Goal: Task Accomplishment & Management: Manage account settings

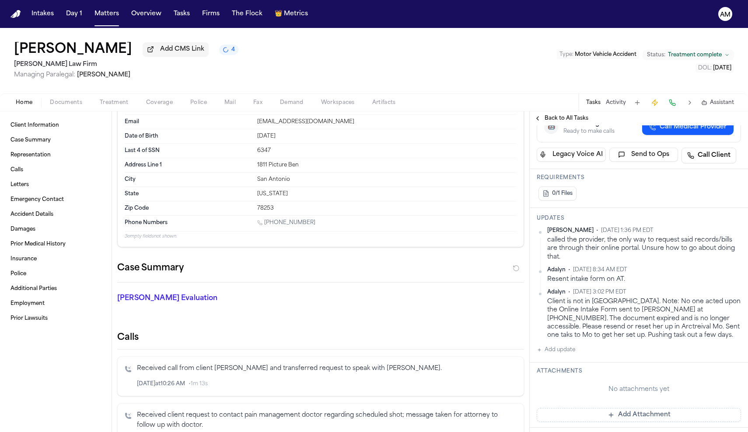
scroll to position [198, 0]
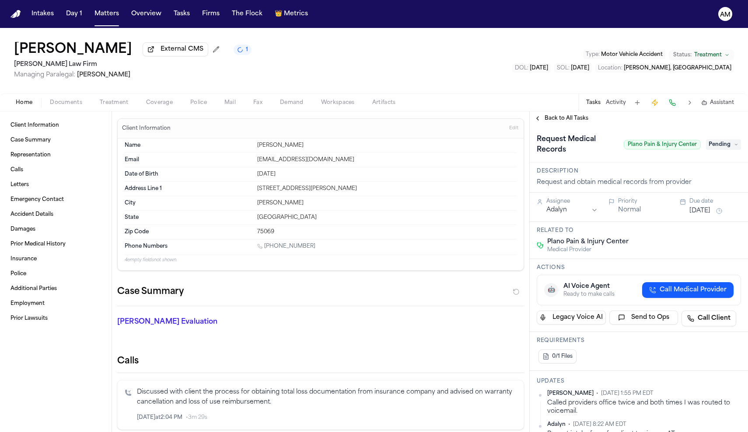
scroll to position [68, 0]
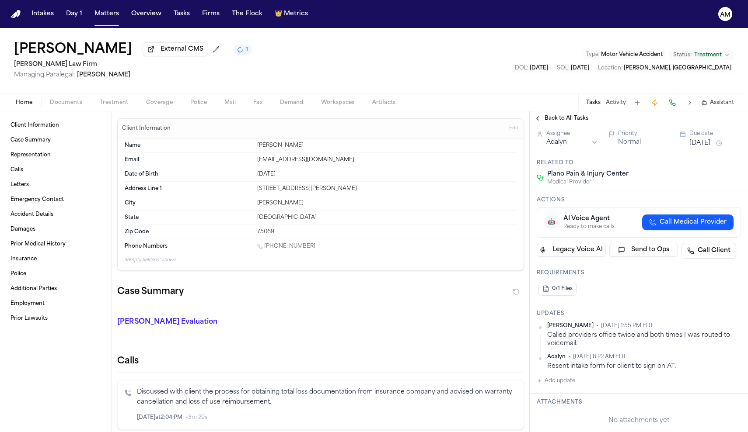
click at [567, 383] on button "Add update" at bounding box center [555, 381] width 38 height 10
click at [552, 412] on button "Private" at bounding box center [553, 409] width 7 height 7
click at [581, 384] on textarea "Add your update" at bounding box center [643, 387] width 187 height 17
type textarea "*"
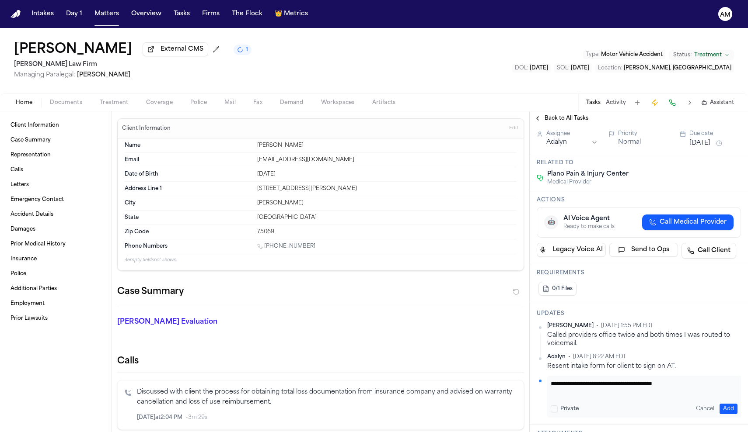
click at [648, 384] on textarea "**********" at bounding box center [643, 387] width 187 height 17
type textarea "**********"
click at [726, 411] on button "Add" at bounding box center [728, 409] width 18 height 10
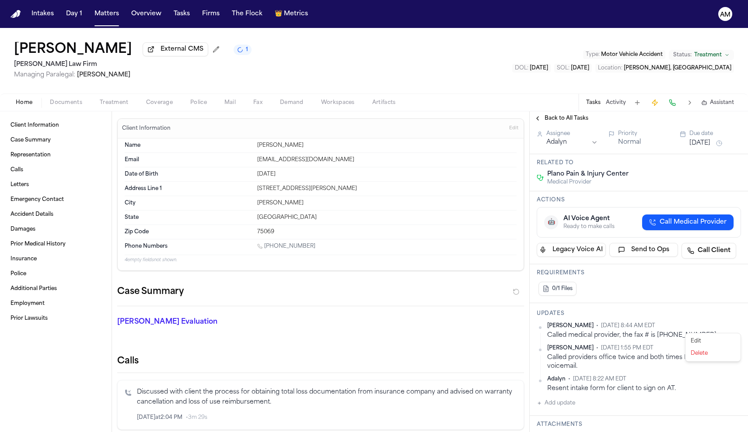
click at [738, 326] on html "Intakes Day 1 Matters Overview Tasks Firms The Flock 👑 Metrics AM Orvia Bowerma…" at bounding box center [374, 216] width 748 height 432
click at [710, 340] on div "Edit" at bounding box center [713, 341] width 52 height 12
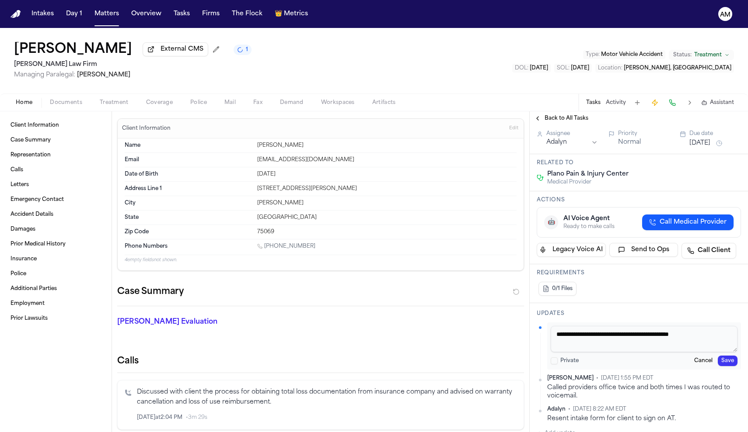
drag, startPoint x: 712, startPoint y: 335, endPoint x: 666, endPoint y: 337, distance: 46.0
click at [666, 337] on textarea "**********" at bounding box center [643, 339] width 187 height 26
click at [673, 337] on textarea "**********" at bounding box center [643, 339] width 187 height 26
drag, startPoint x: 667, startPoint y: 337, endPoint x: 715, endPoint y: 337, distance: 48.1
click at [715, 337] on textarea "**********" at bounding box center [643, 339] width 187 height 26
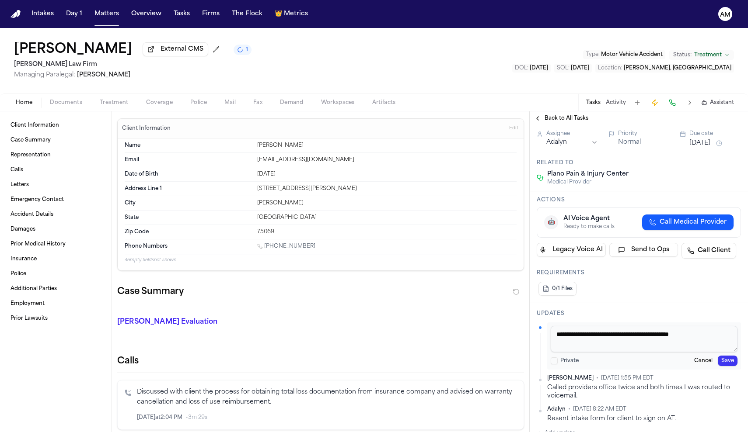
click at [720, 343] on textarea "**********" at bounding box center [643, 339] width 187 height 26
paste textarea "******"
drag, startPoint x: 660, startPoint y: 345, endPoint x: 629, endPoint y: 346, distance: 30.6
click at [629, 346] on textarea "**********" at bounding box center [643, 339] width 187 height 26
paste textarea "*********"
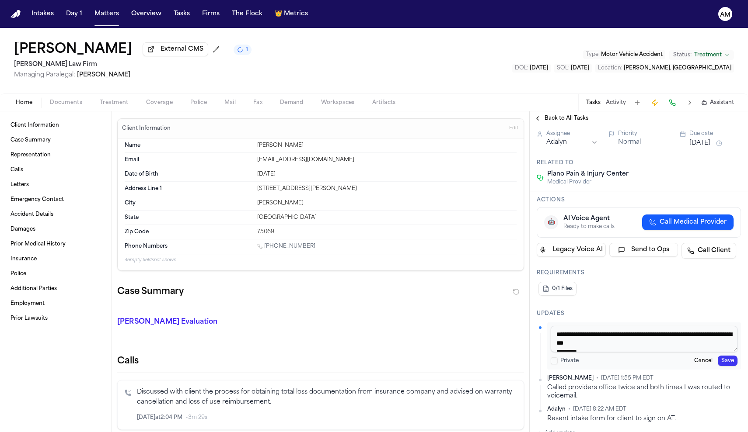
scroll to position [5, 0]
type textarea "**********"
click at [733, 360] on button "Save" at bounding box center [727, 361] width 20 height 10
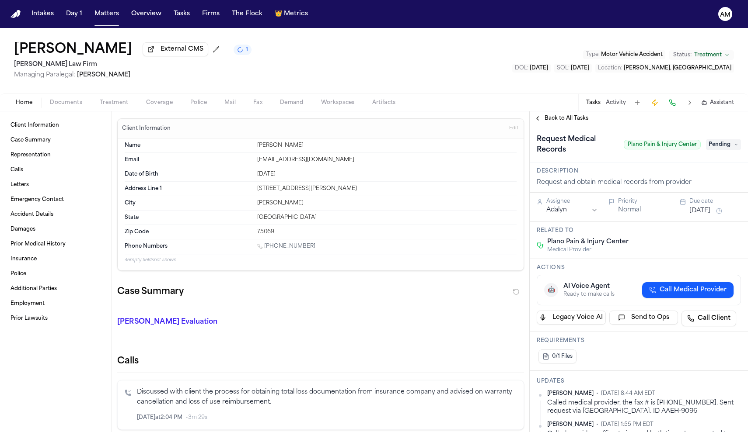
scroll to position [0, 0]
click at [722, 150] on span "Pending" at bounding box center [723, 144] width 35 height 10
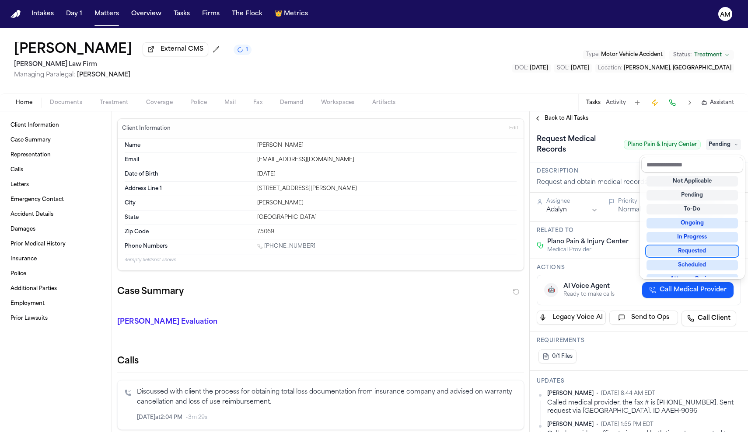
click at [703, 250] on div "Requested" at bounding box center [691, 251] width 91 height 10
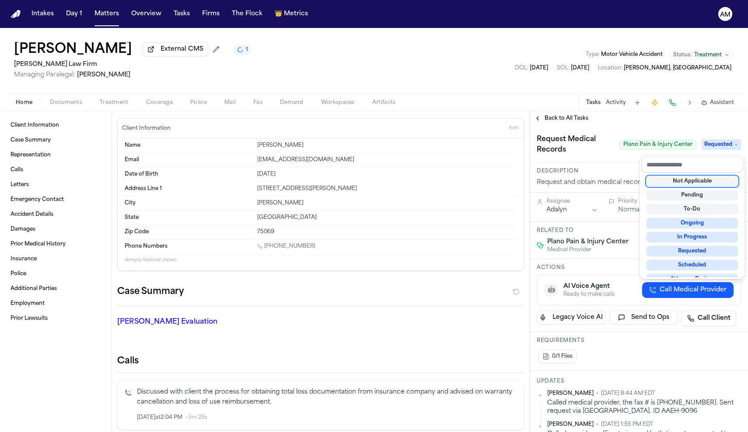
click at [703, 250] on div "Requested" at bounding box center [691, 251] width 91 height 10
click at [710, 136] on div "Request Medical Records Plano Pain & Injury Center Requested" at bounding box center [638, 144] width 204 height 24
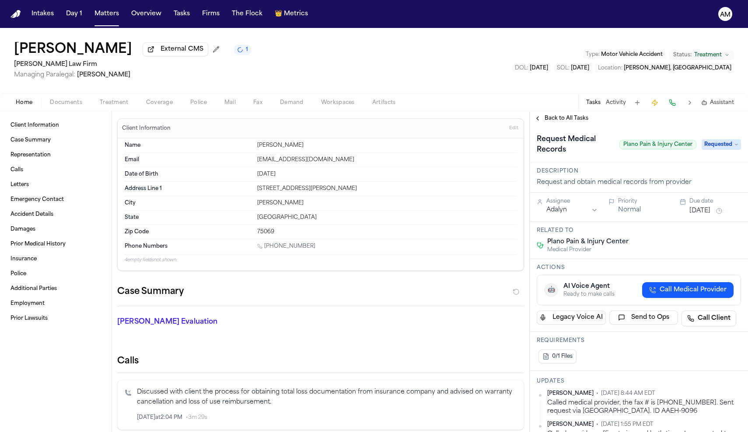
click at [710, 211] on button "Oct 3, 2025" at bounding box center [699, 211] width 21 height 9
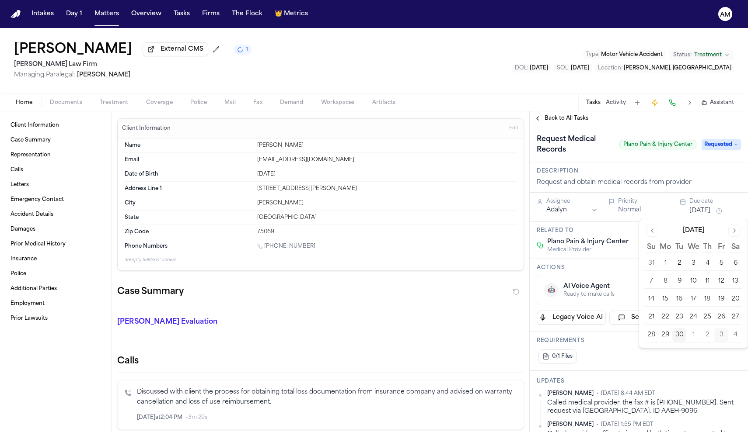
click at [719, 337] on button "3" at bounding box center [721, 335] width 14 height 14
click at [734, 225] on button "Go to next month" at bounding box center [734, 231] width 12 height 12
click at [671, 279] on button "6" at bounding box center [665, 282] width 14 height 14
click at [517, 61] on div "Orvia Bowerman External CMS 3 Ruy Mireles Law Firm Managing Paralegal: Jessica …" at bounding box center [374, 61] width 748 height 66
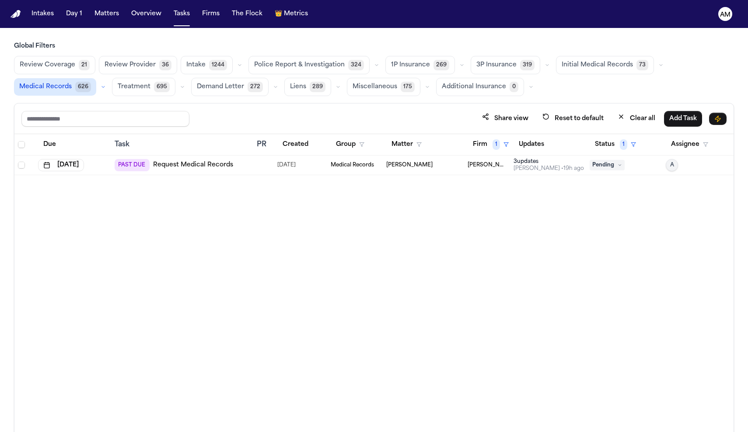
click at [444, 159] on td "[PERSON_NAME]" at bounding box center [423, 166] width 81 height 20
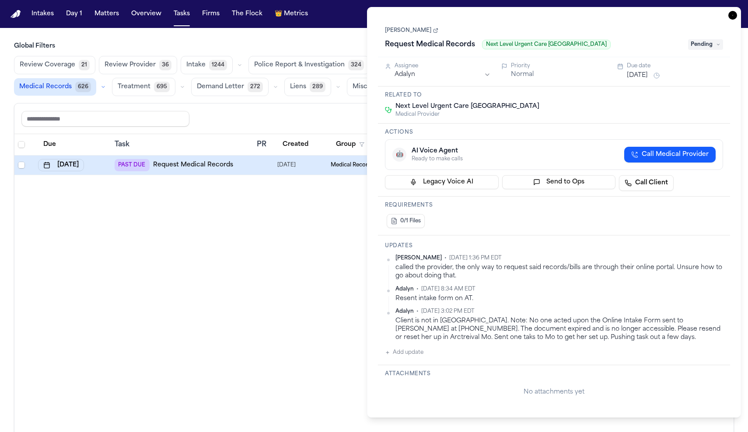
click at [271, 259] on div "Due Task PR Created Group Matter Firm 1 Updates Status 1 Assignee Aug 7, 2025 P…" at bounding box center [373, 302] width 719 height 336
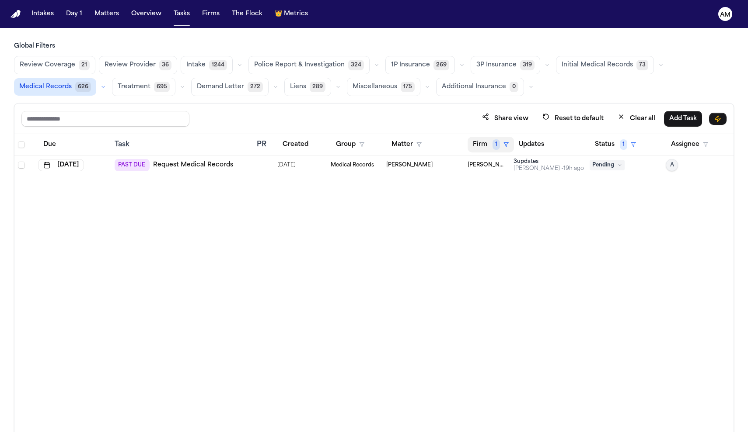
click at [493, 146] on span "1" at bounding box center [495, 144] width 7 height 10
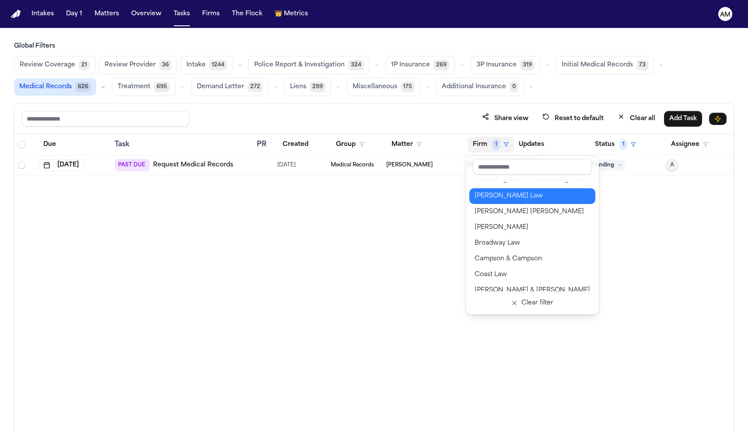
scroll to position [78, 0]
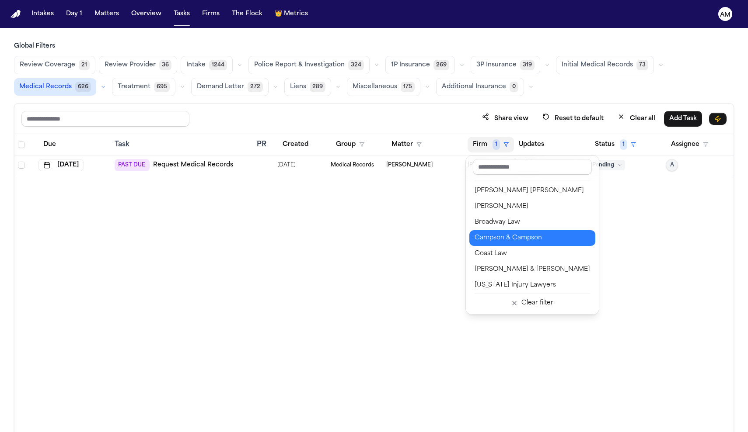
click at [506, 241] on div "Campson & Campson" at bounding box center [531, 238] width 115 height 10
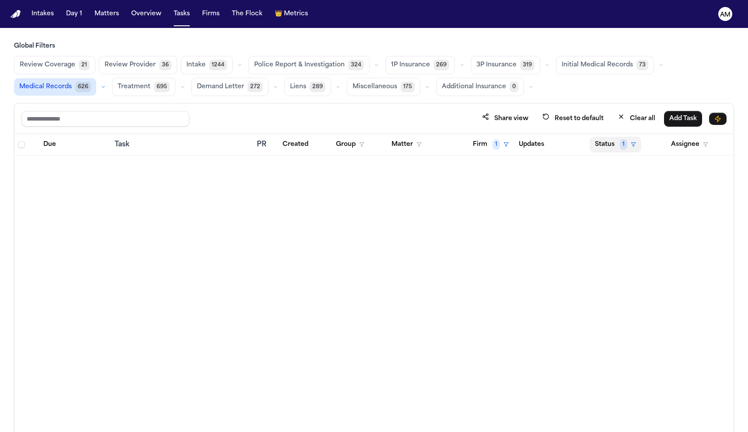
click at [617, 149] on button "Status 1" at bounding box center [615, 145] width 52 height 16
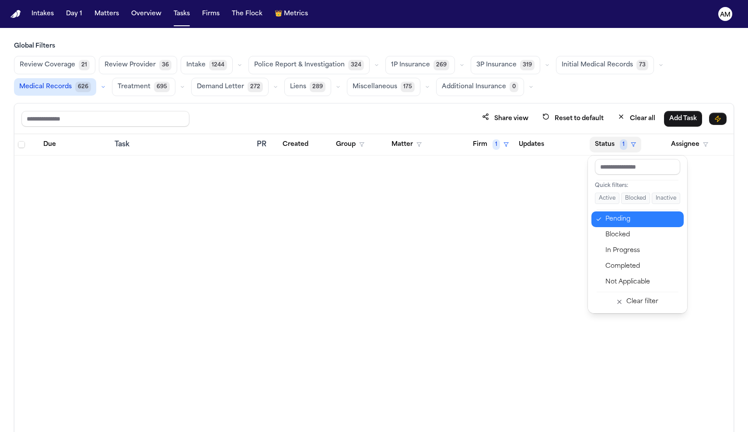
click at [602, 224] on button "Pending" at bounding box center [637, 220] width 92 height 16
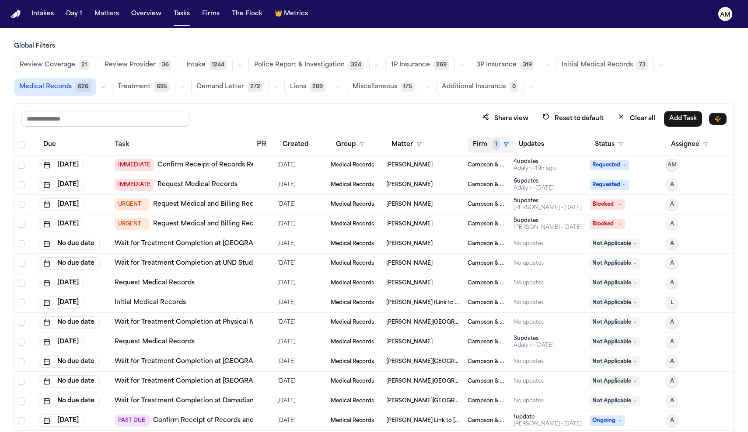
click at [497, 147] on span "1" at bounding box center [495, 144] width 7 height 10
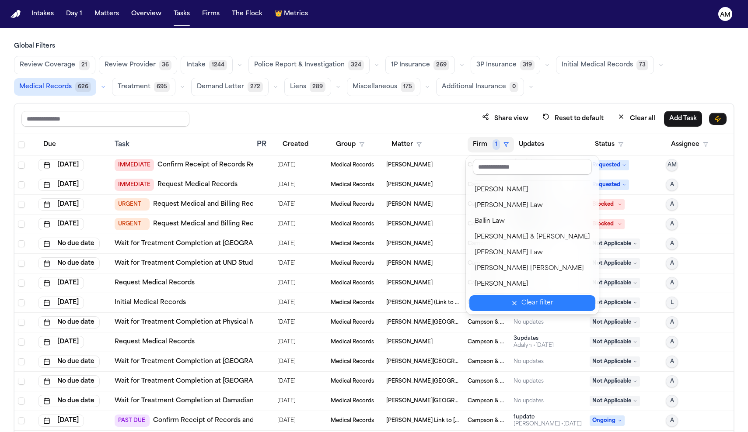
click at [501, 306] on button "Clear filter" at bounding box center [532, 304] width 126 height 16
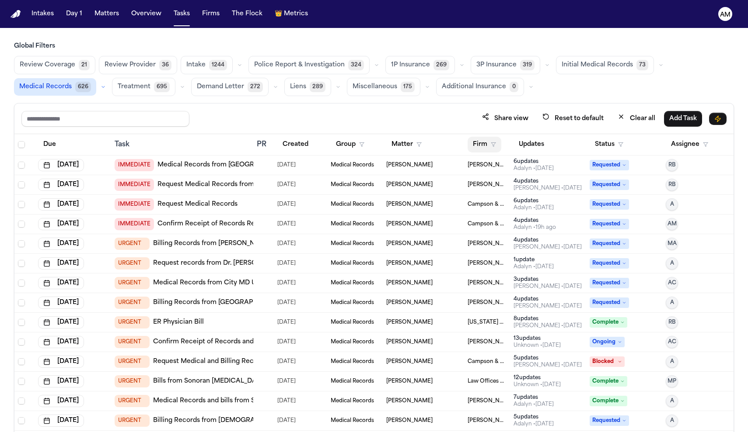
click at [494, 146] on icon "button" at bounding box center [492, 144] width 5 height 5
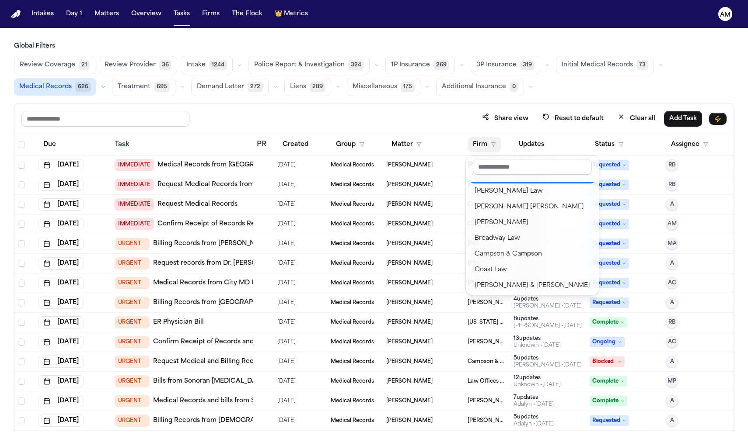
scroll to position [79, 0]
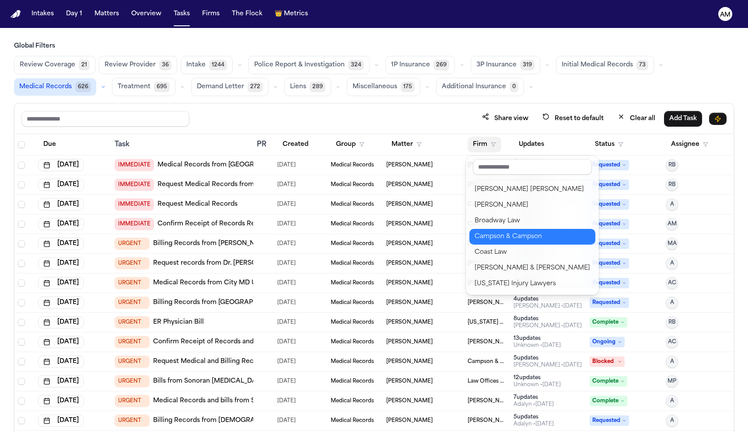
click at [495, 238] on div "Campson & Campson" at bounding box center [531, 237] width 115 height 10
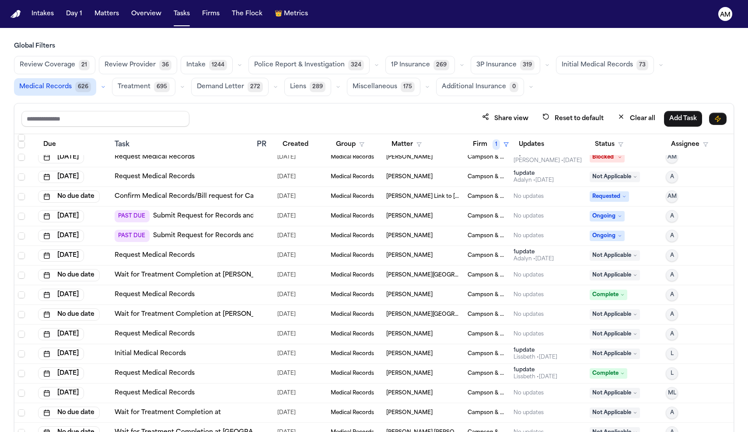
scroll to position [421, 0]
click at [623, 150] on button "Status" at bounding box center [608, 145] width 39 height 16
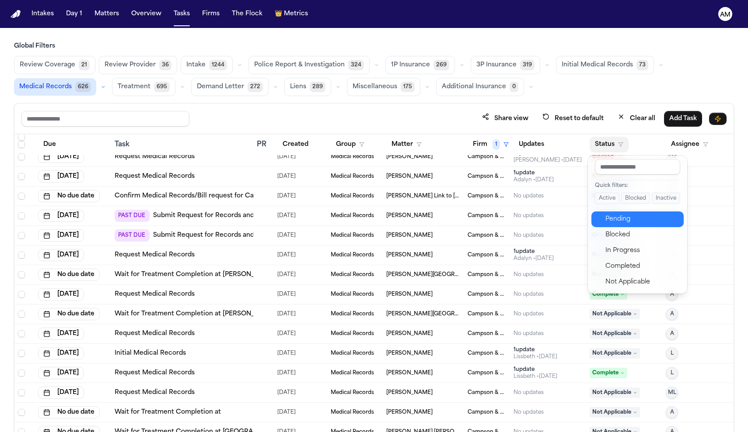
click at [612, 224] on div "Pending" at bounding box center [641, 219] width 73 height 10
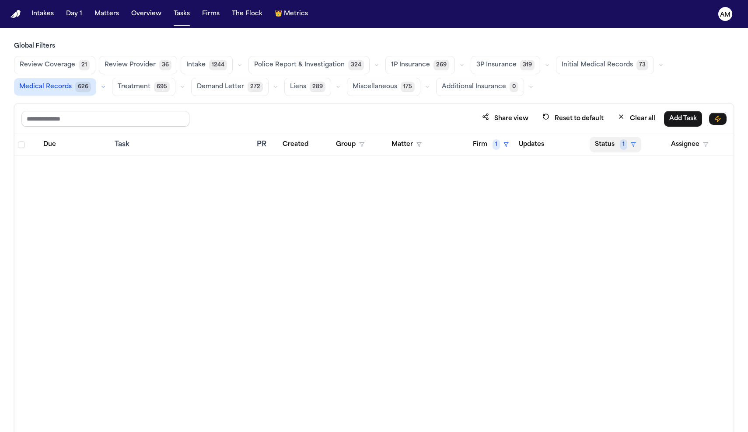
click at [630, 143] on icon "button" at bounding box center [632, 144] width 5 height 5
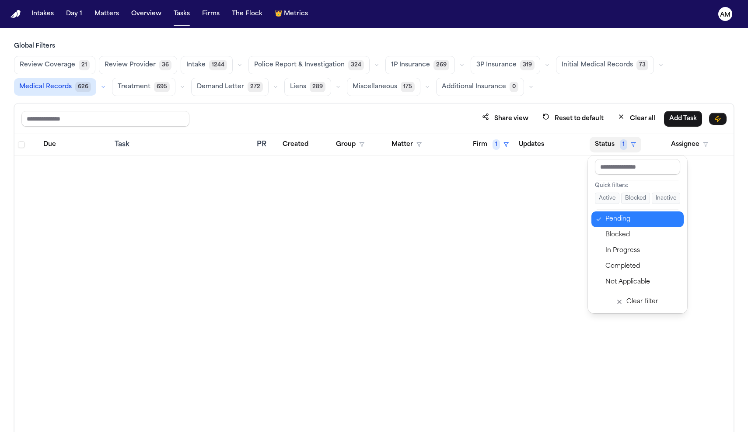
click at [617, 220] on div "Pending" at bounding box center [641, 219] width 73 height 10
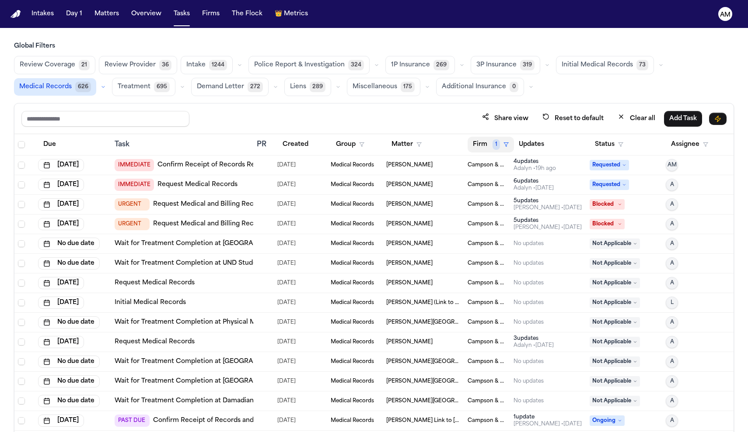
click at [489, 143] on button "Firm 1" at bounding box center [490, 145] width 46 height 16
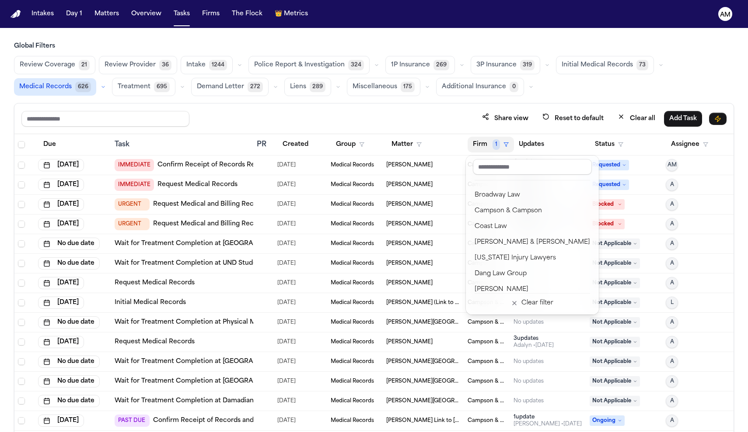
scroll to position [108, 0]
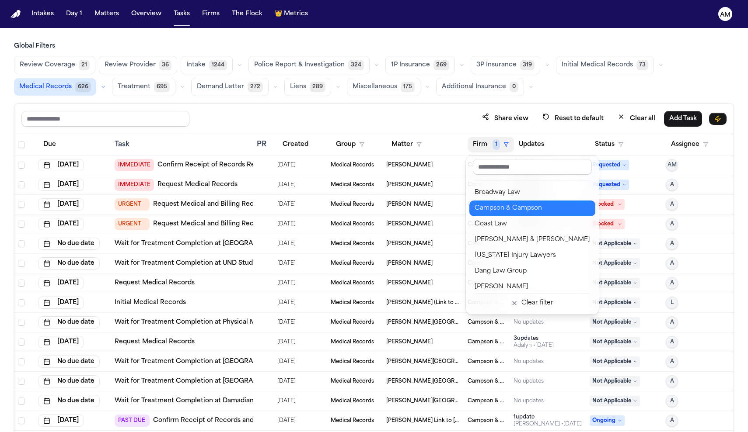
click at [518, 204] on div "Campson & Campson" at bounding box center [531, 208] width 115 height 10
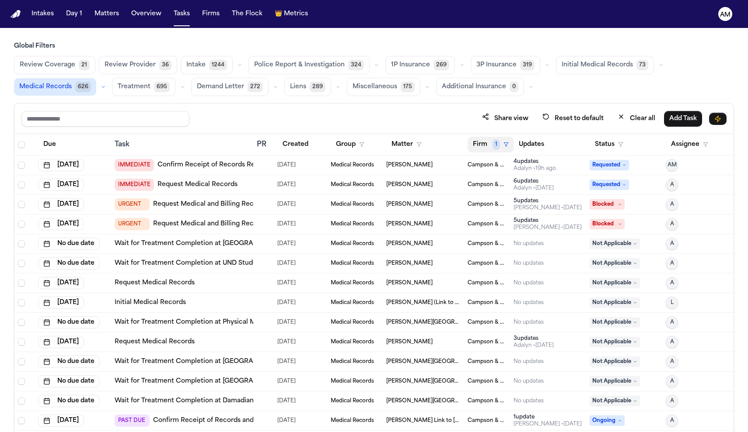
click at [508, 147] on button "Firm 1" at bounding box center [490, 145] width 46 height 16
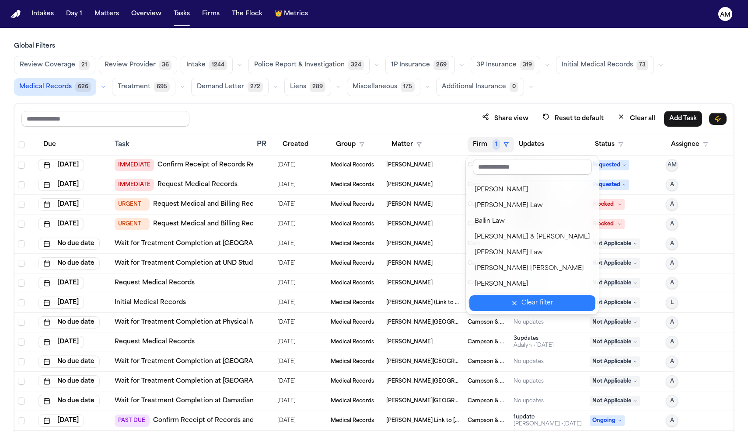
click at [510, 308] on button "Clear filter" at bounding box center [532, 304] width 126 height 16
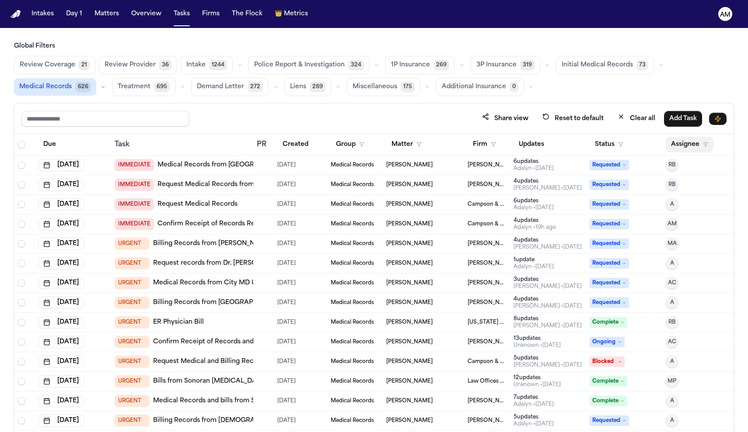
click at [685, 144] on button "Assignee" at bounding box center [689, 145] width 48 height 16
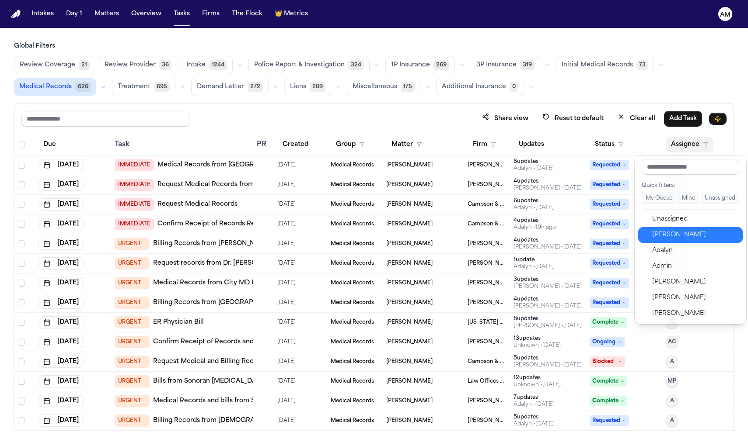
click at [663, 233] on div "[PERSON_NAME]" at bounding box center [694, 235] width 85 height 10
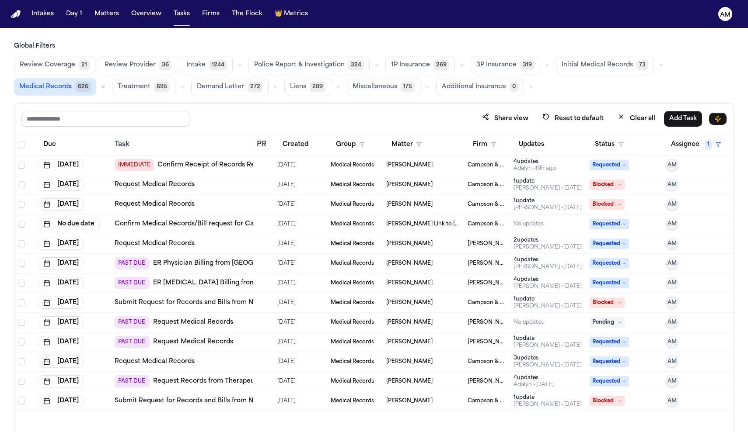
click at [291, 163] on span "08/26/2025" at bounding box center [286, 165] width 18 height 12
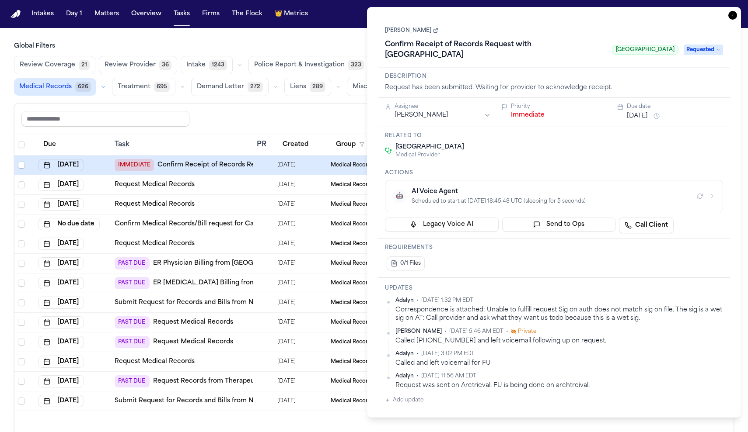
click at [338, 121] on div "Share view Reset to default Clear all Add Task" at bounding box center [373, 119] width 705 height 16
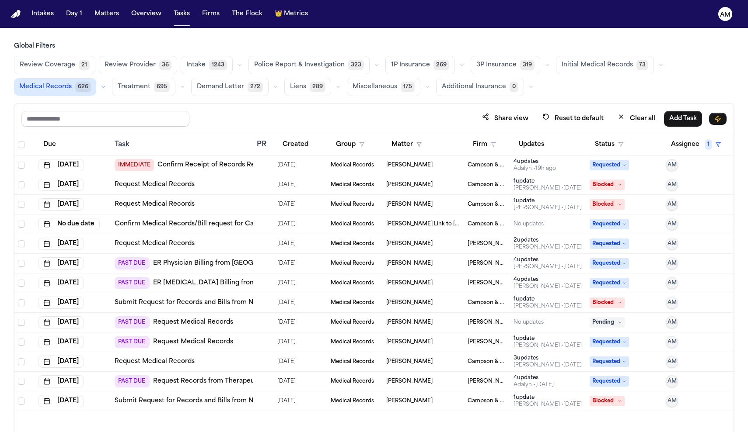
click at [233, 267] on link "ER Physician Billing from [GEOGRAPHIC_DATA]" at bounding box center [226, 263] width 147 height 9
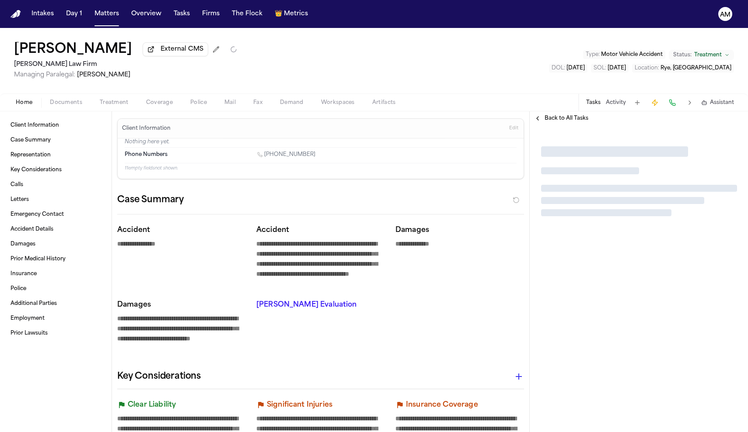
type textarea "*"
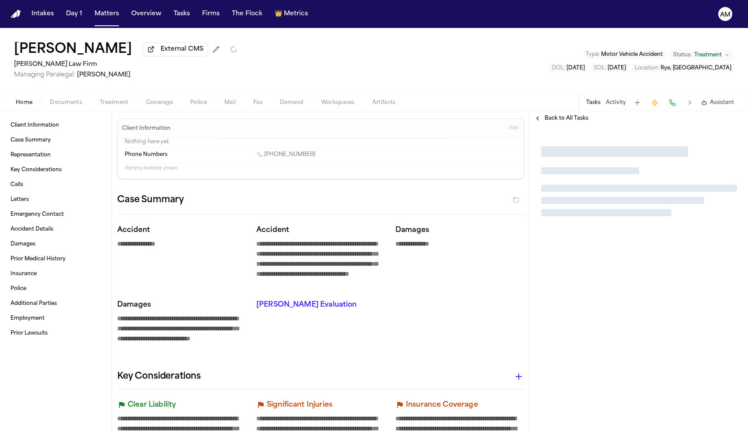
type textarea "*"
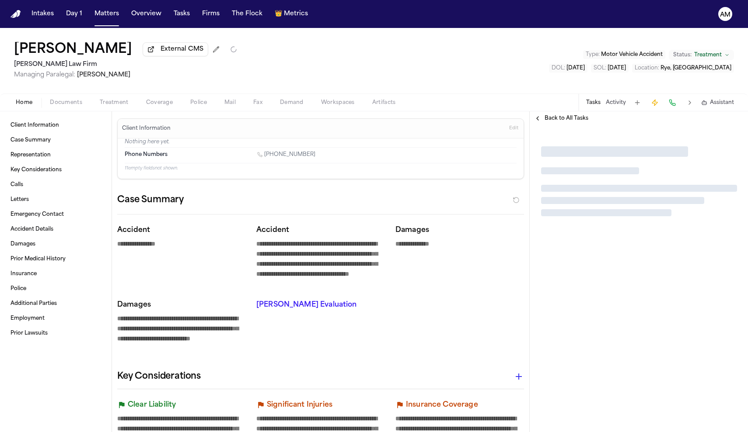
type textarea "*"
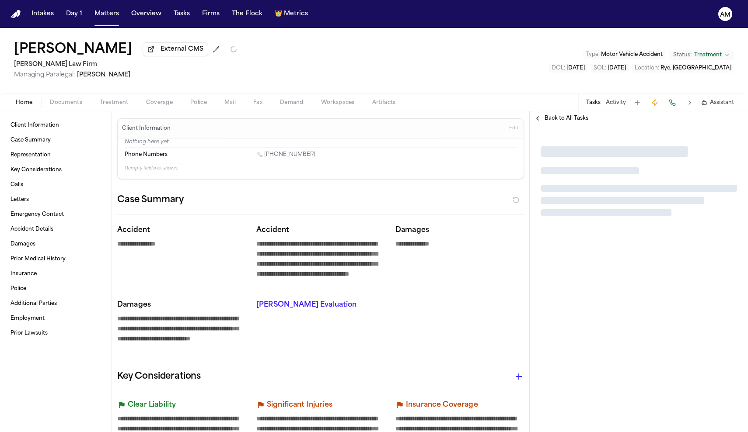
type textarea "*"
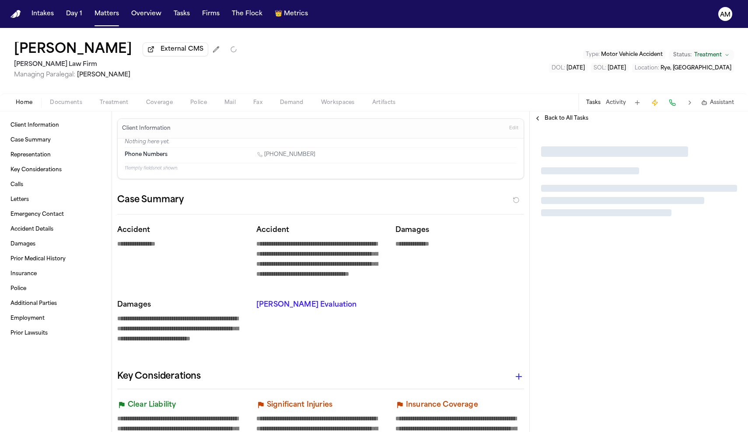
type textarea "*"
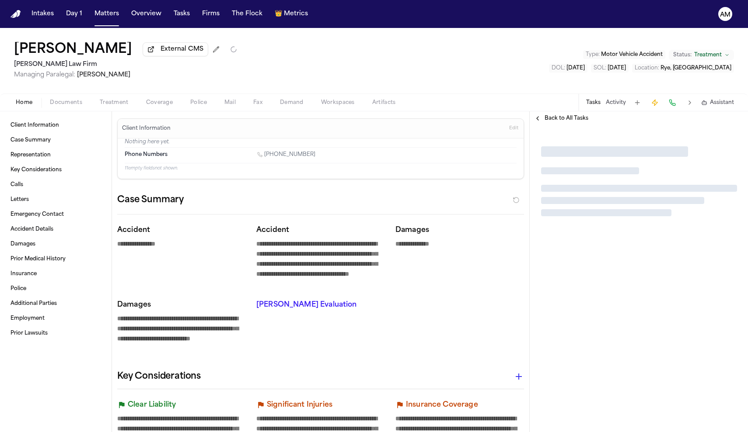
type textarea "*"
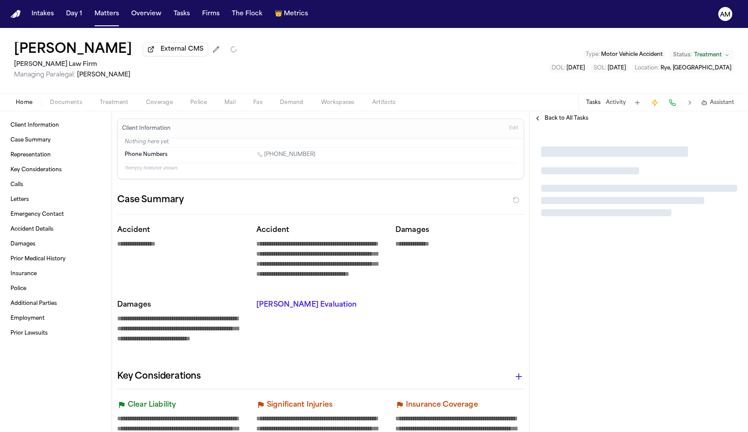
type textarea "*"
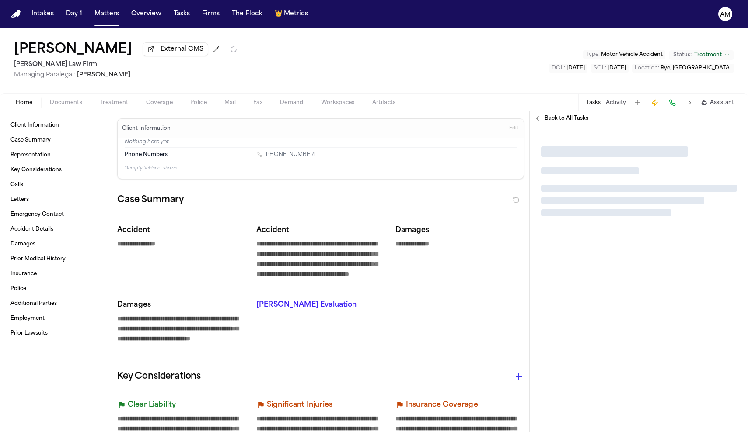
type textarea "*"
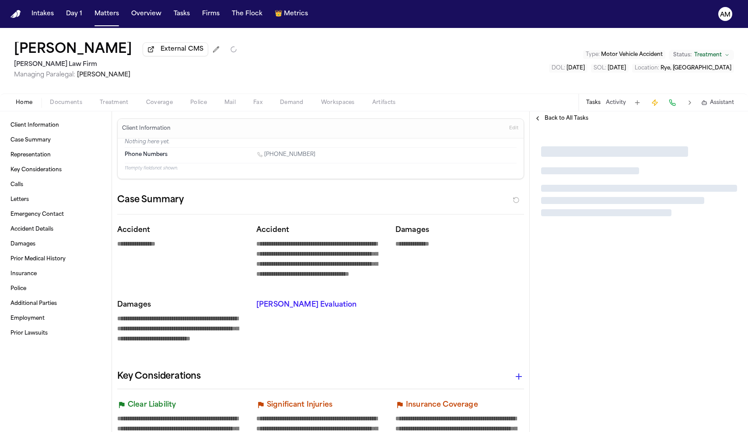
type textarea "*"
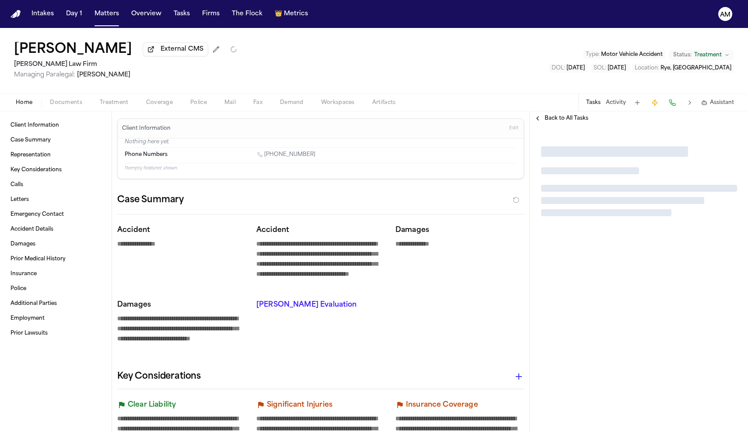
type textarea "*"
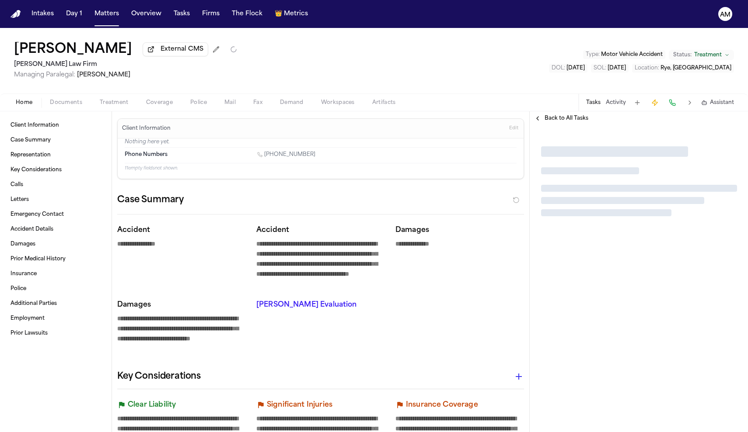
type textarea "*"
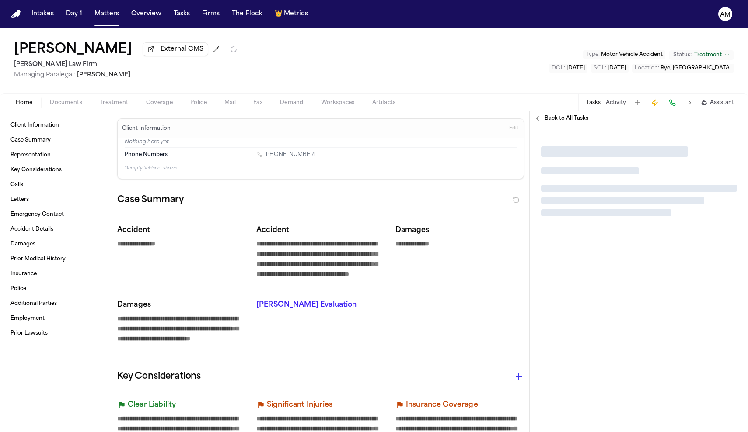
type textarea "*"
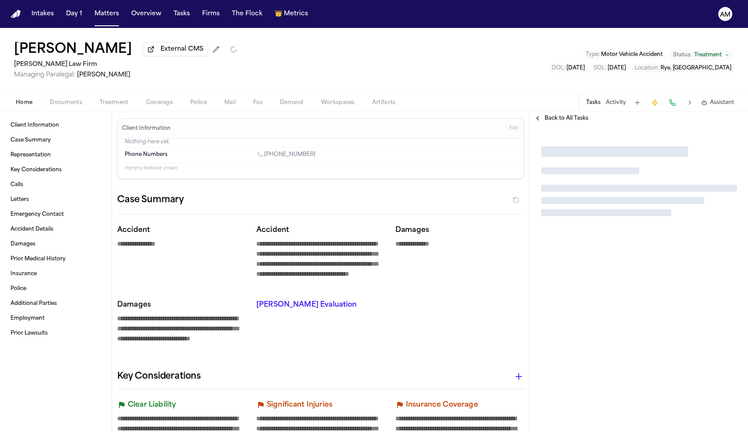
type textarea "*"
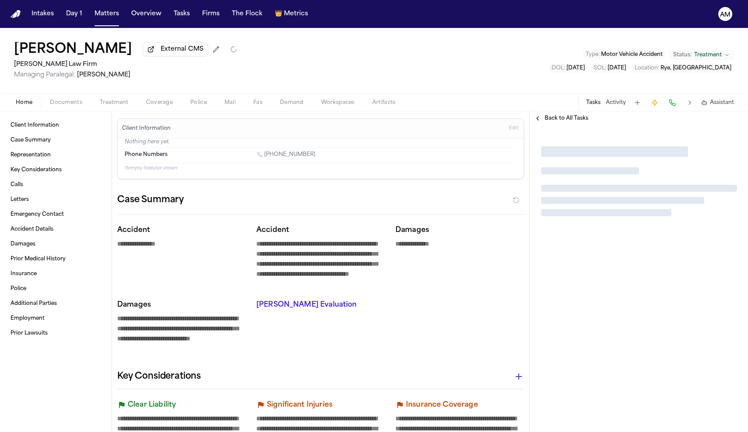
type textarea "*"
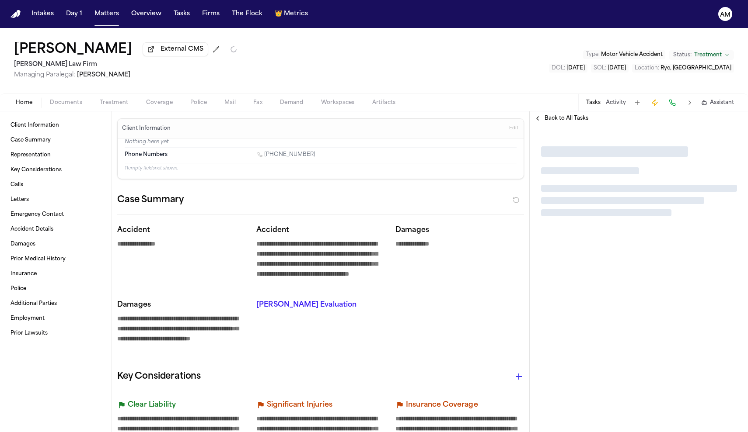
type textarea "*"
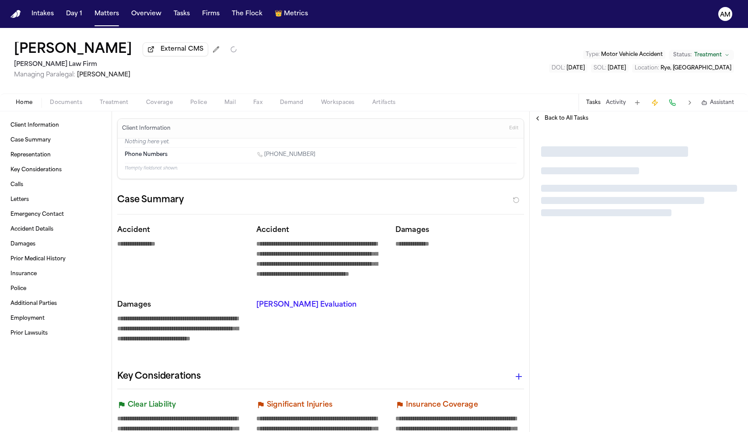
type textarea "*"
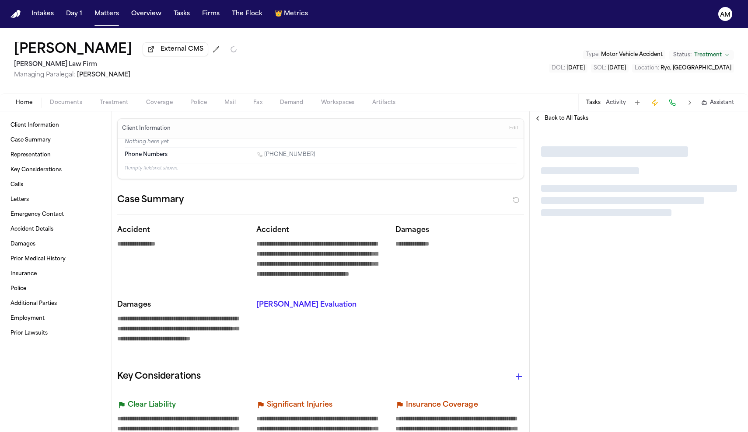
type textarea "*"
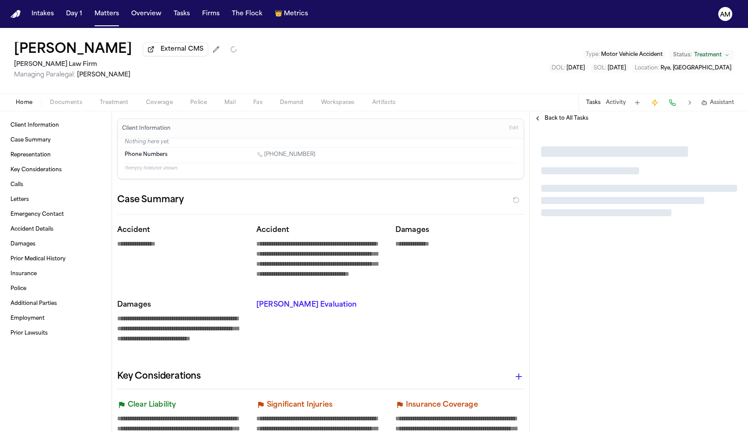
type textarea "*"
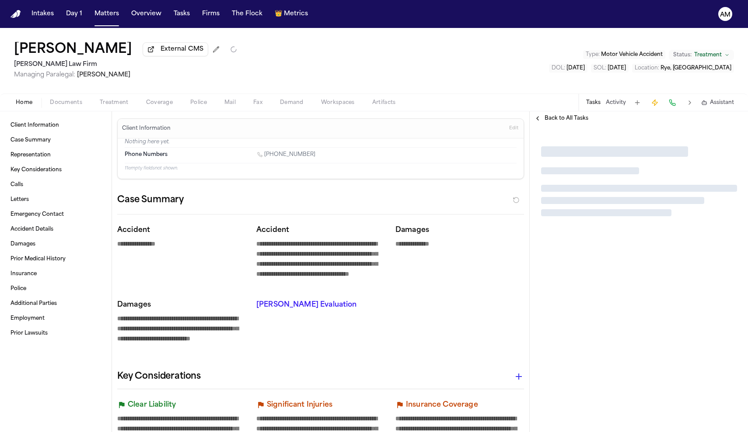
type textarea "*"
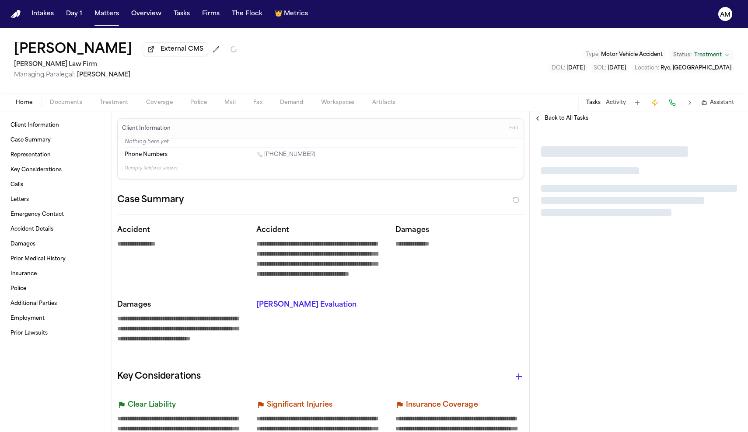
type textarea "*"
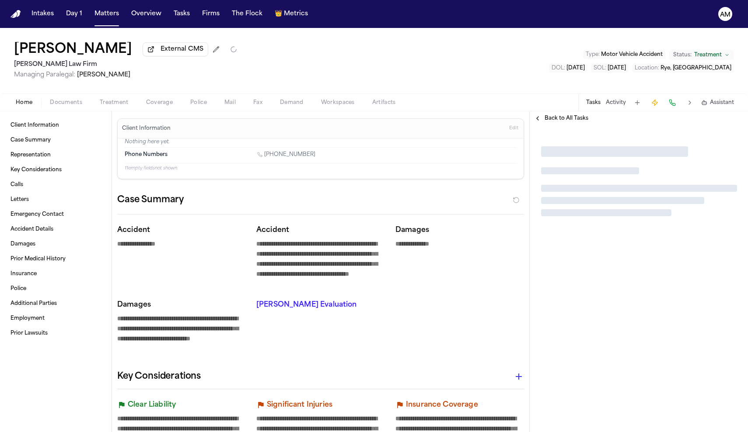
type textarea "*"
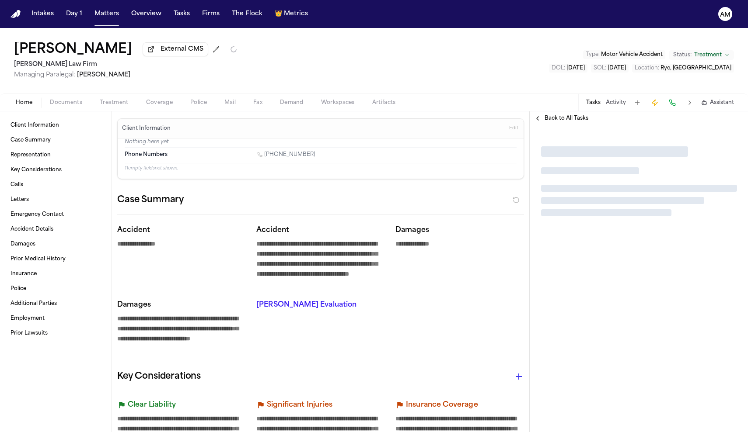
type textarea "*"
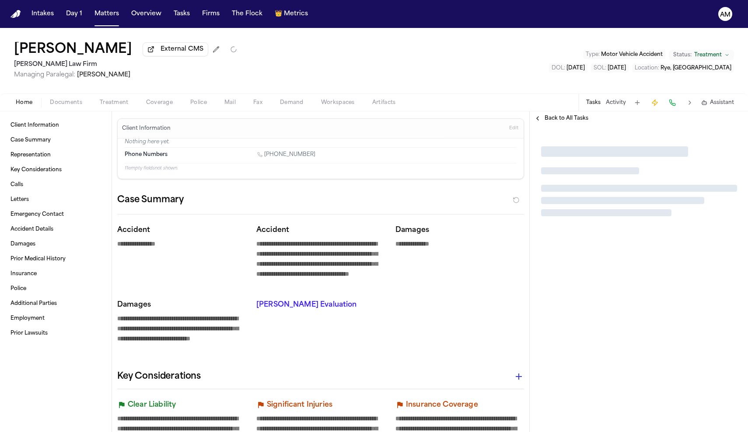
type textarea "*"
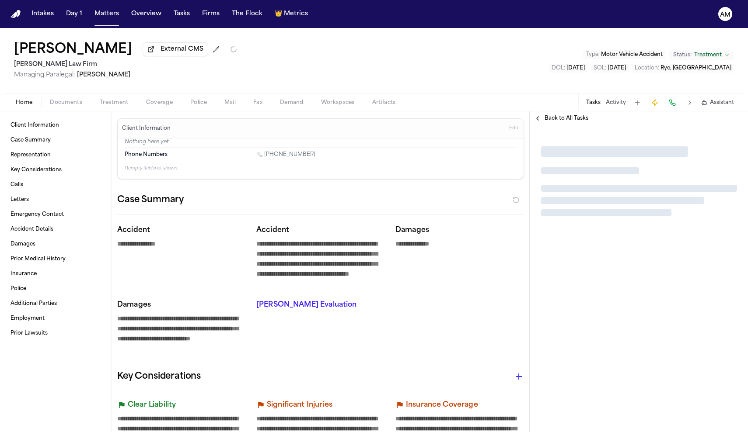
type textarea "*"
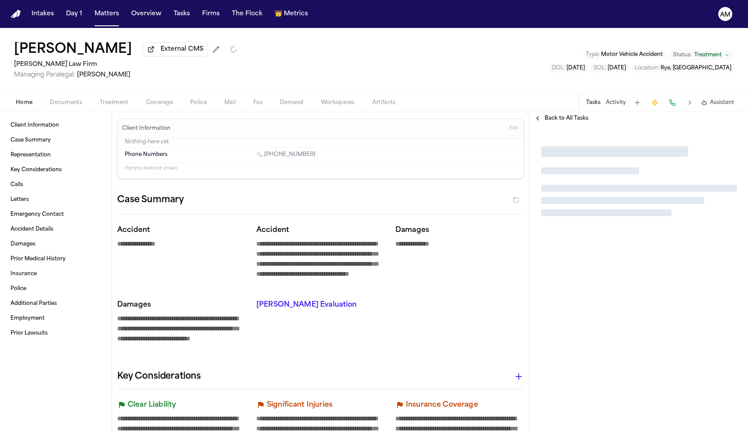
type textarea "*"
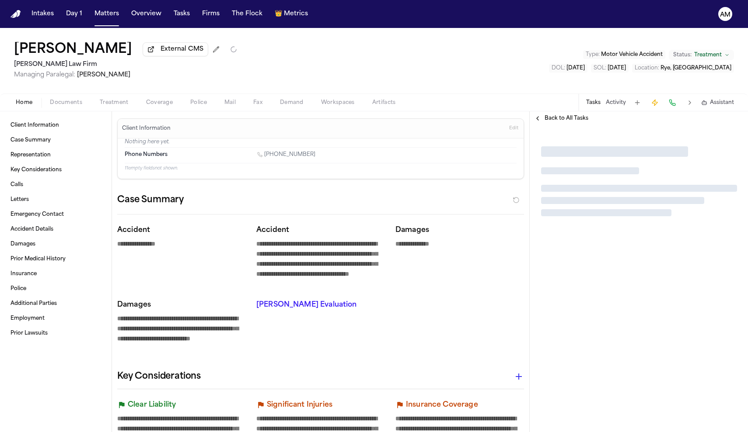
type textarea "*"
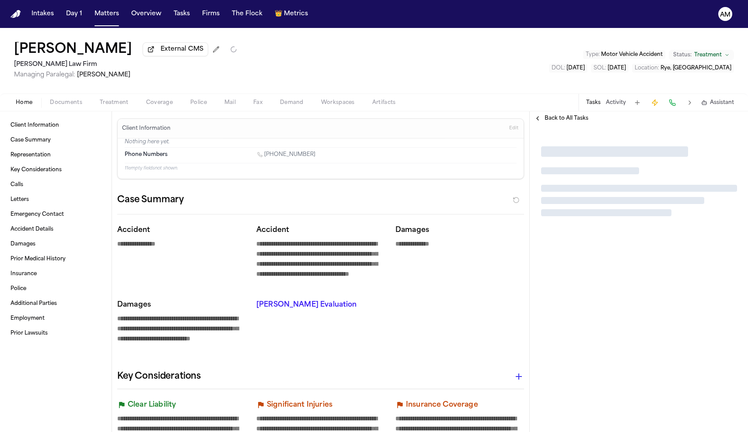
type textarea "*"
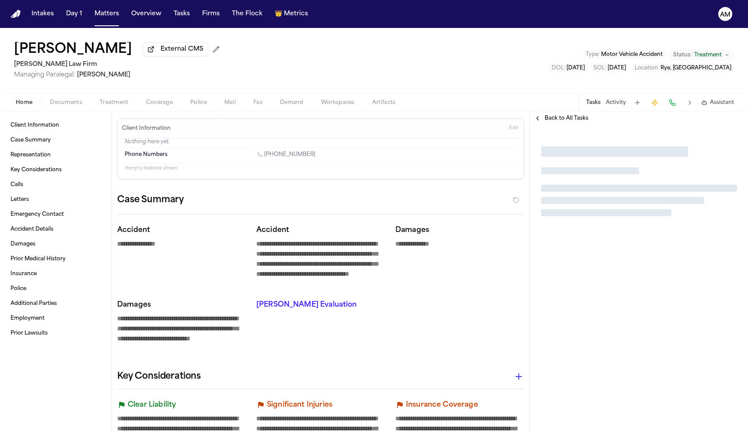
type textarea "*"
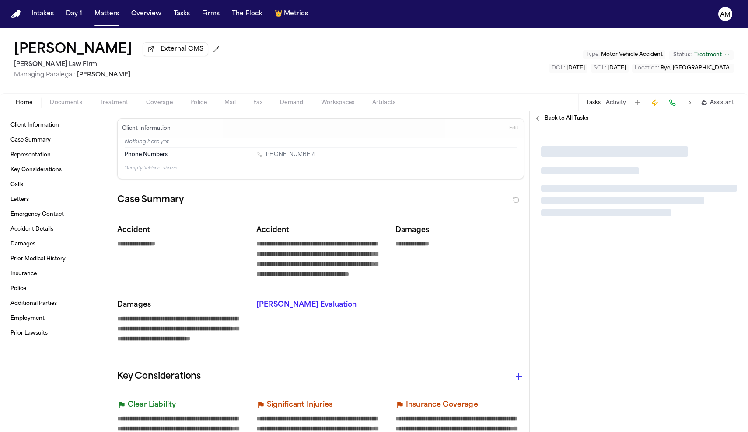
type textarea "*"
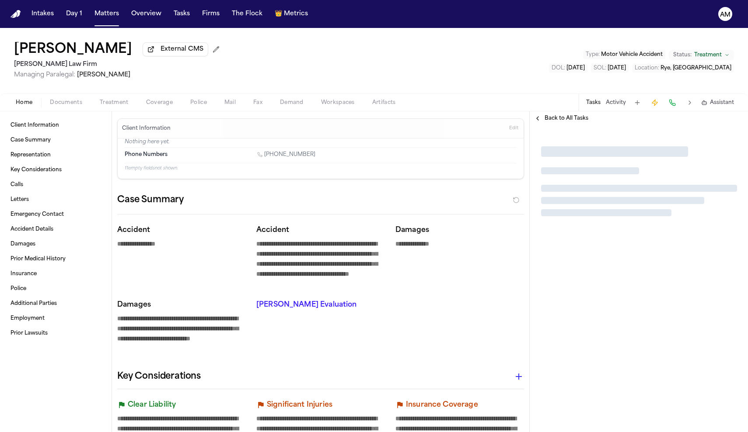
type textarea "*"
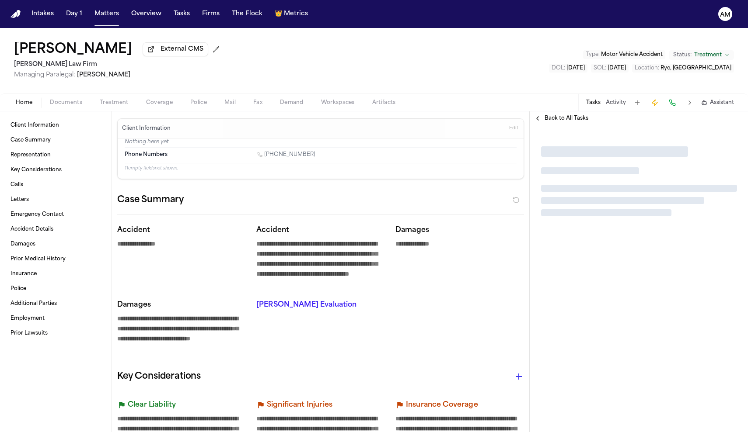
type textarea "*"
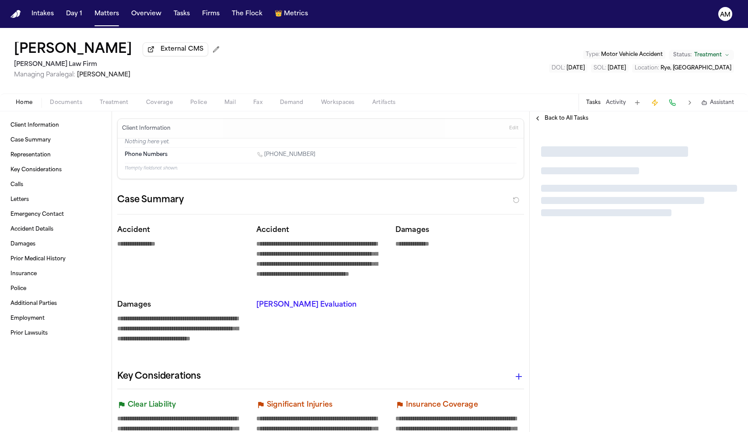
type textarea "*"
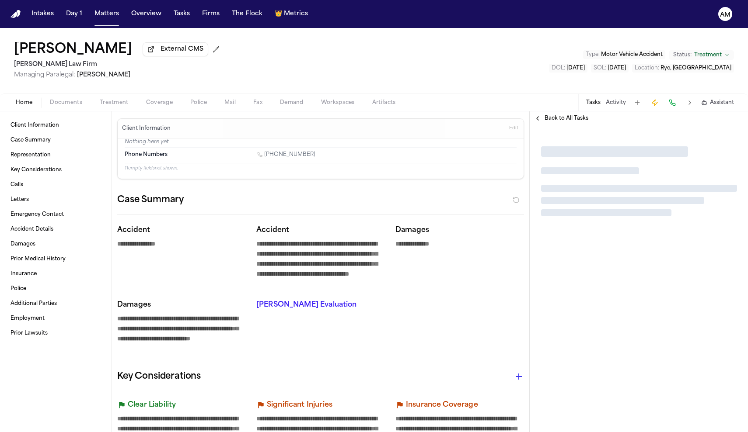
type textarea "*"
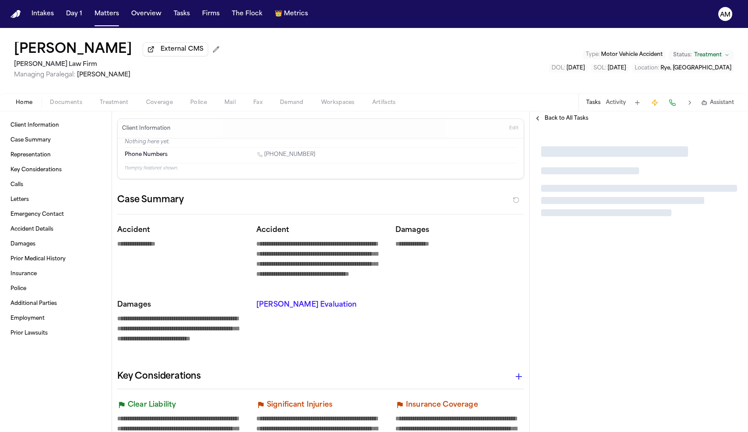
type textarea "*"
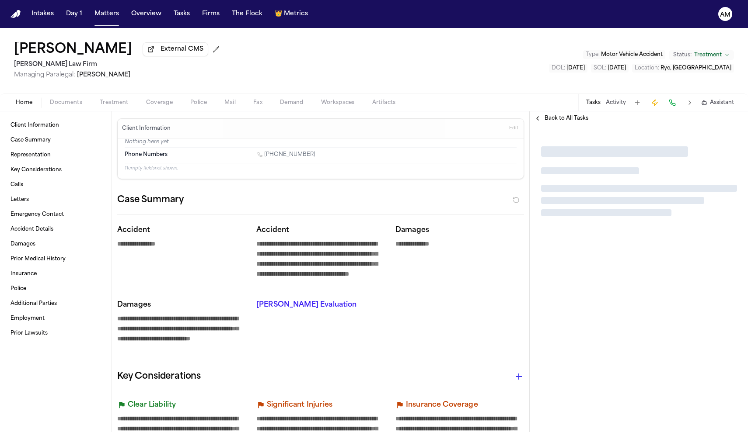
type textarea "*"
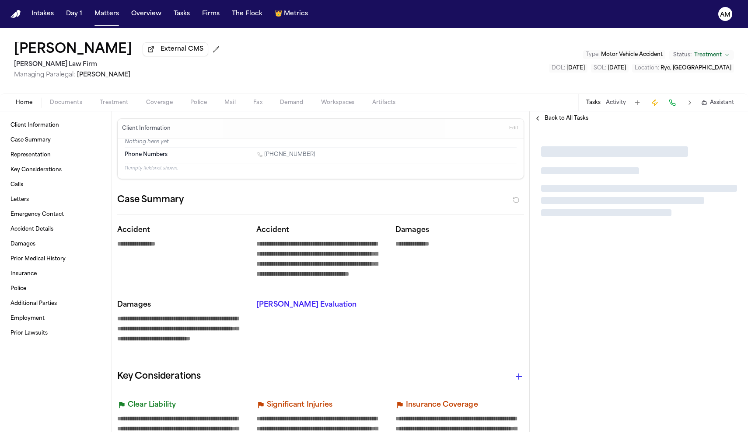
type textarea "*"
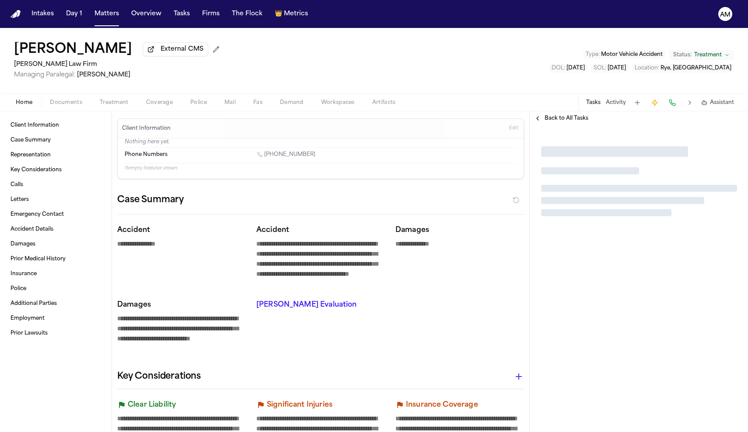
type textarea "*"
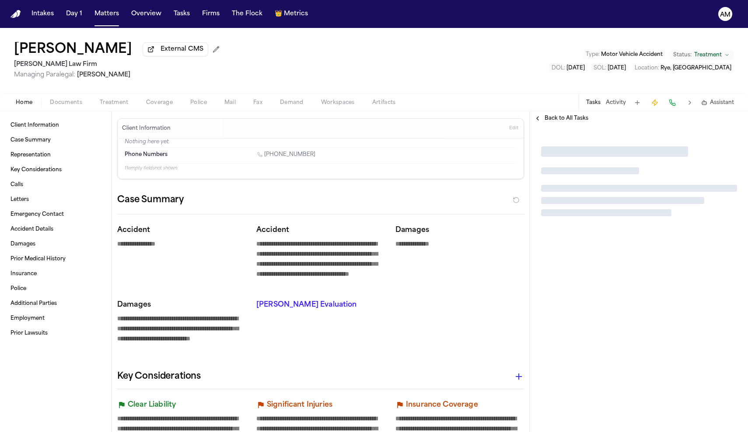
type textarea "*"
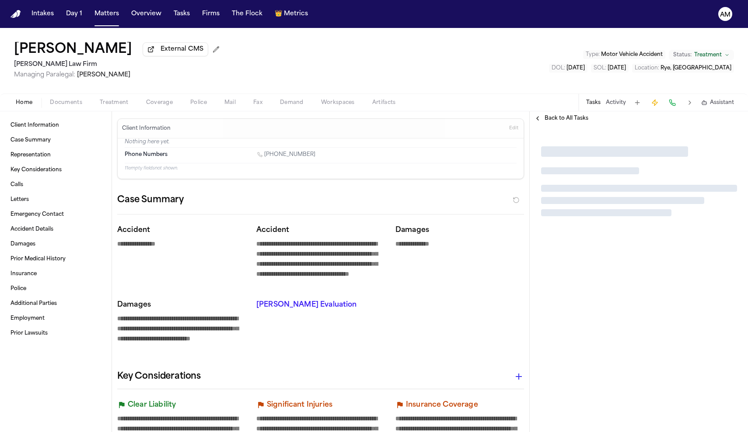
type textarea "*"
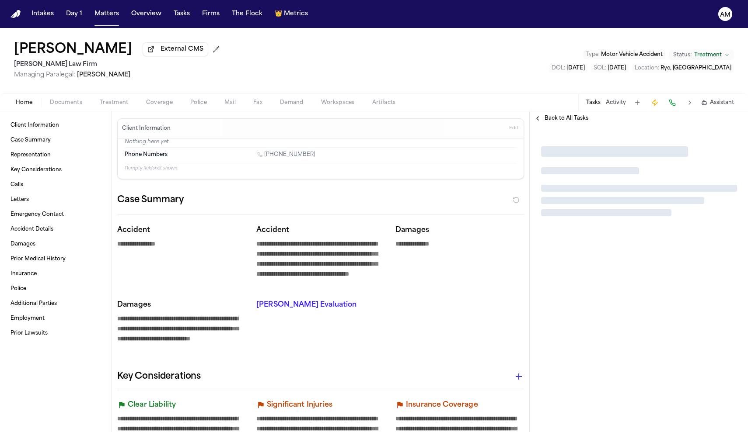
type textarea "*"
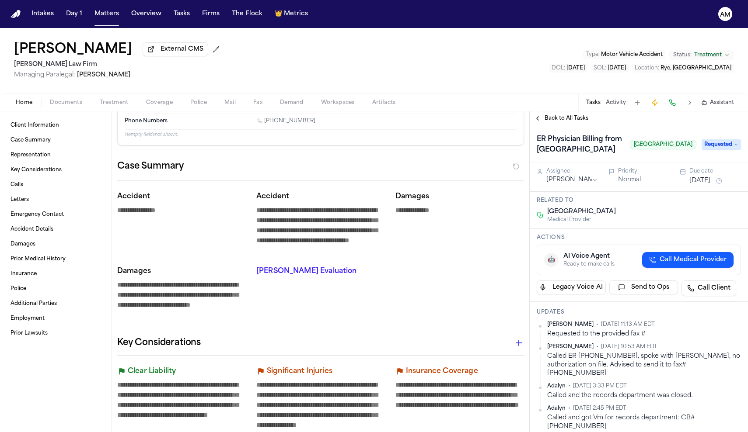
scroll to position [38, 0]
